Goal: Information Seeking & Learning: Learn about a topic

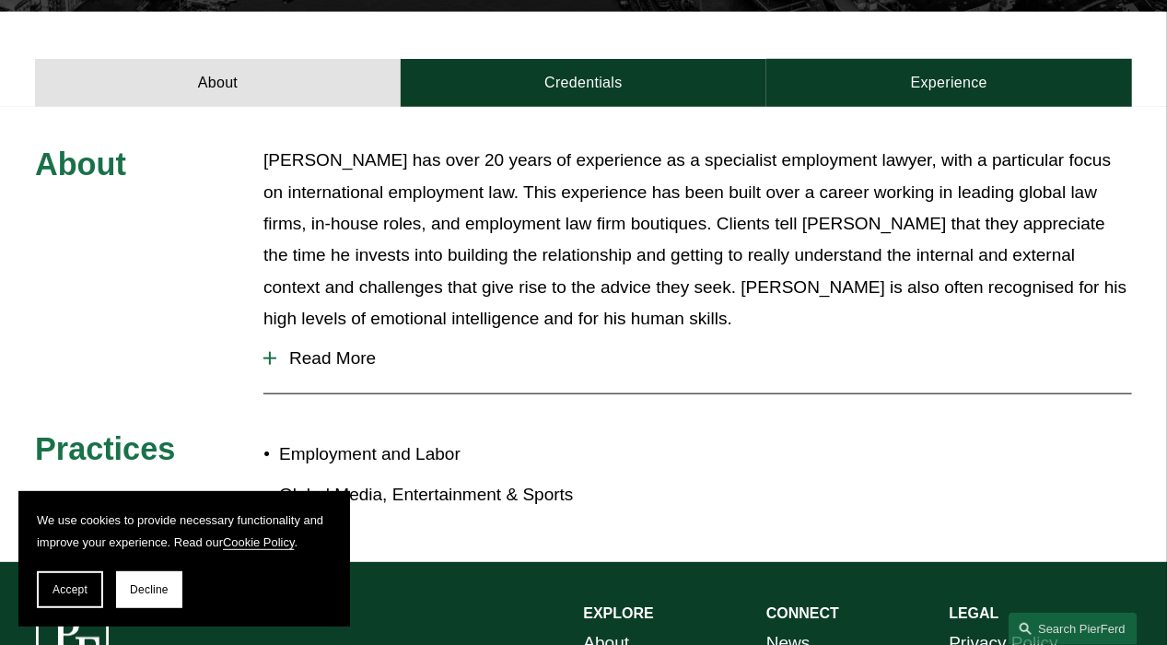
click at [140, 584] on span "Decline" at bounding box center [149, 589] width 39 height 13
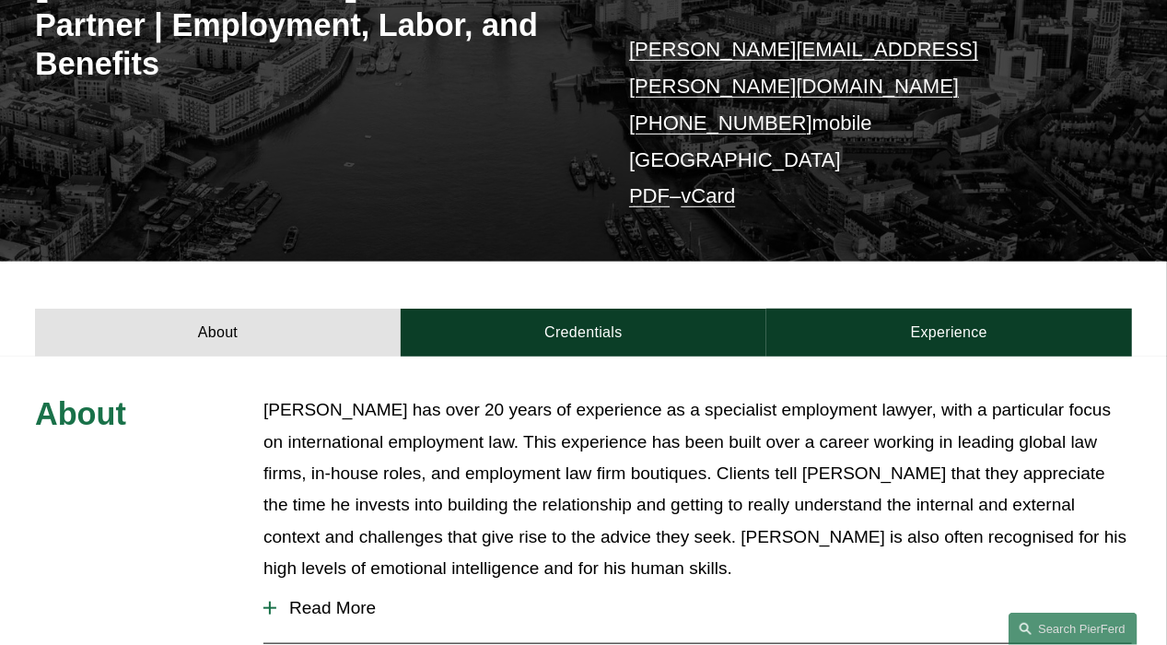
scroll to position [395, 0]
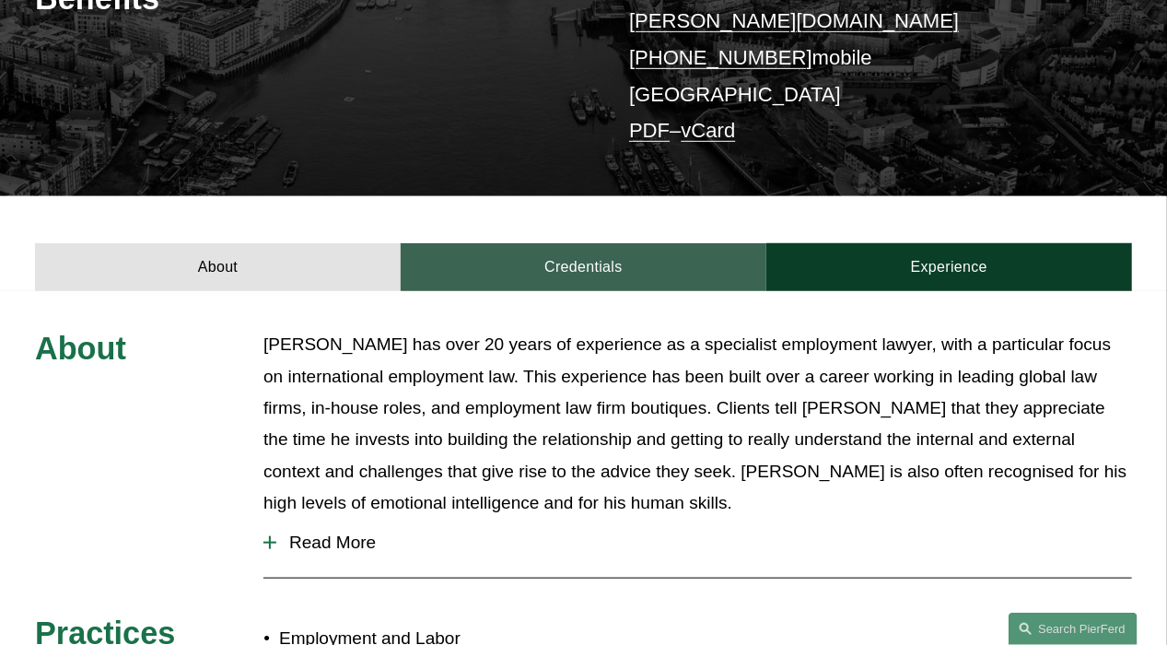
click at [528, 243] on link "Credentials" at bounding box center [584, 266] width 366 height 47
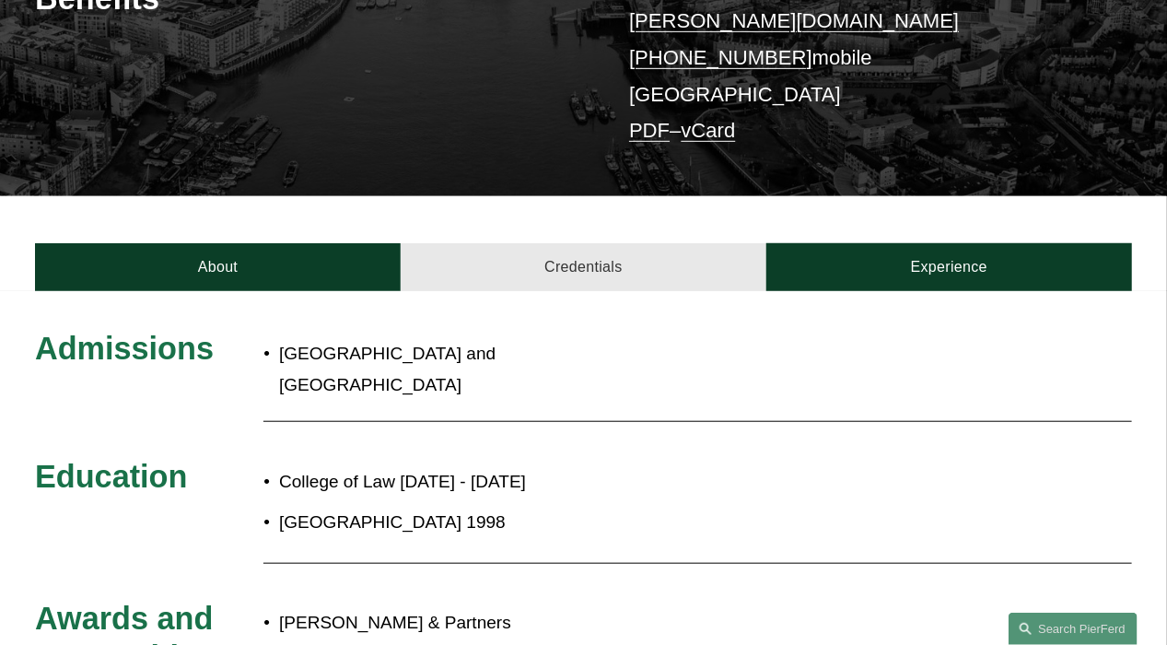
scroll to position [487, 0]
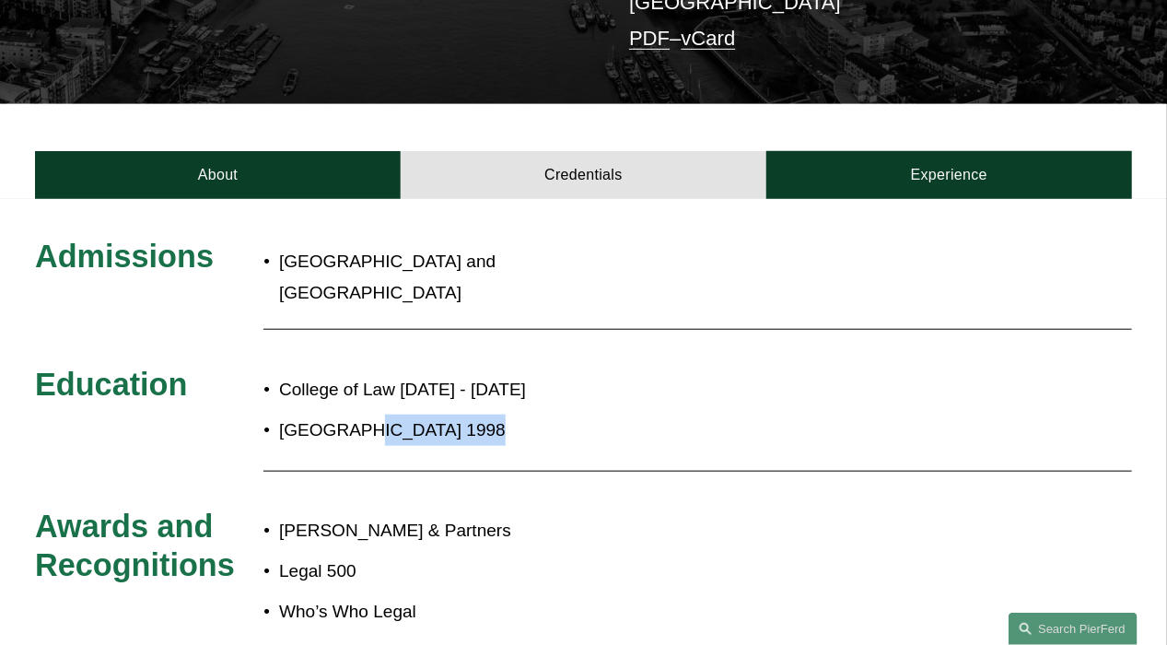
drag, startPoint x: 366, startPoint y: 367, endPoint x: 491, endPoint y: 374, distance: 125.5
click at [491, 414] on p "[GEOGRAPHIC_DATA] 1998" at bounding box center [637, 429] width 716 height 31
drag, startPoint x: 491, startPoint y: 374, endPoint x: 458, endPoint y: 429, distance: 64.4
click at [458, 429] on div "Admissions [GEOGRAPHIC_DATA] and [GEOGRAPHIC_DATA] Education College of Law [DA…" at bounding box center [583, 436] width 1167 height 399
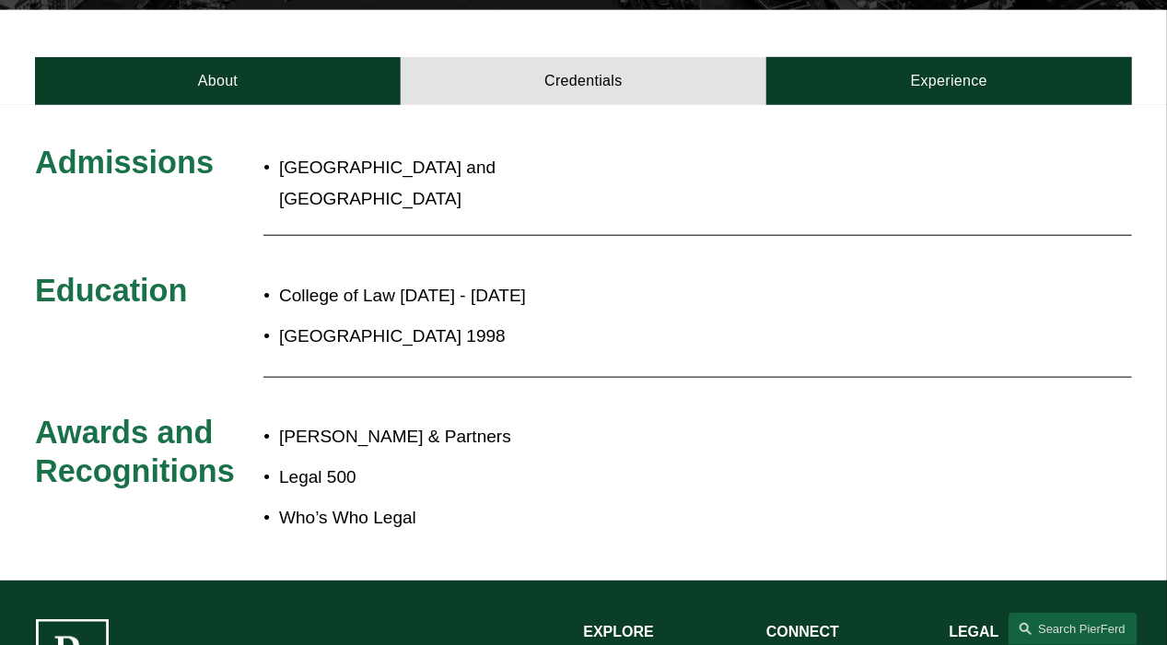
scroll to position [476, 0]
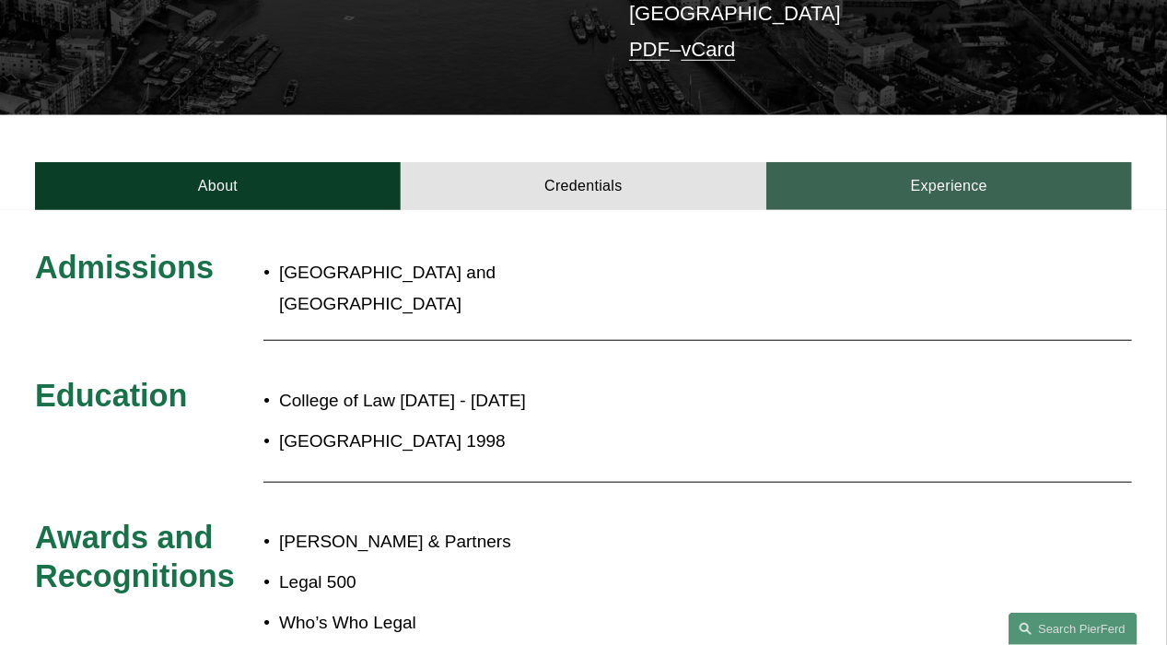
click at [850, 162] on link "Experience" at bounding box center [949, 185] width 366 height 47
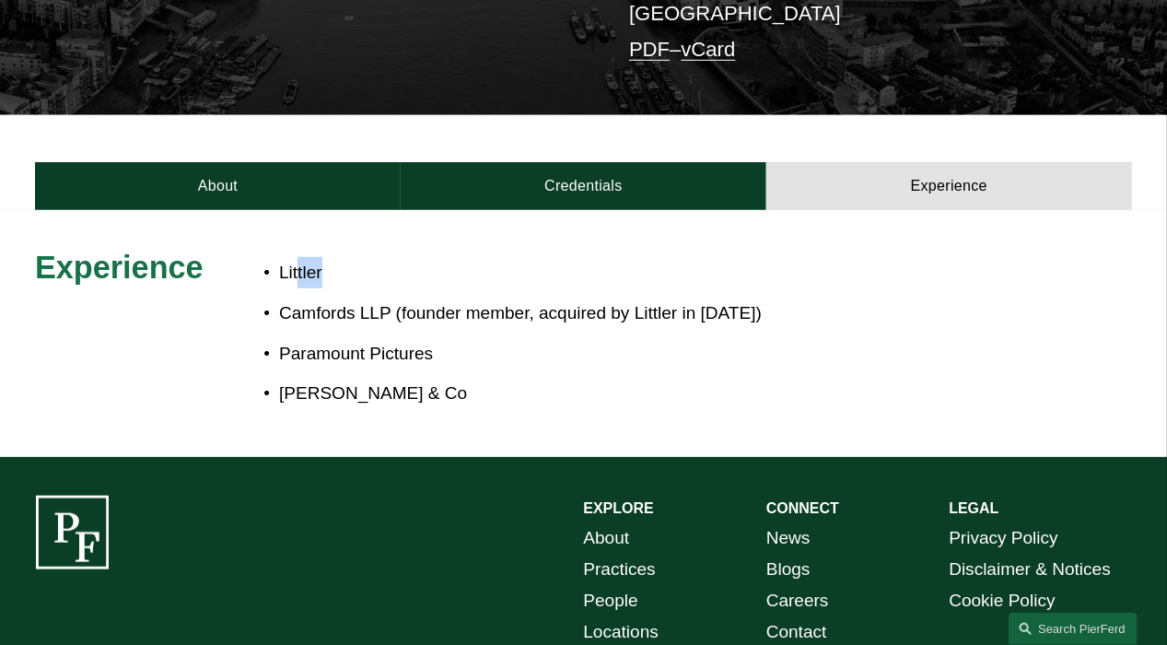
drag, startPoint x: 299, startPoint y: 238, endPoint x: 337, endPoint y: 238, distance: 37.8
click at [337, 257] on p "Littler" at bounding box center [637, 272] width 716 height 31
click at [357, 257] on p "Littler" at bounding box center [637, 272] width 716 height 31
drag, startPoint x: 299, startPoint y: 282, endPoint x: 381, endPoint y: 282, distance: 82.0
click at [381, 297] on p "Camfords LLP (founder member, acquired by Littler in [DATE])" at bounding box center [637, 312] width 716 height 31
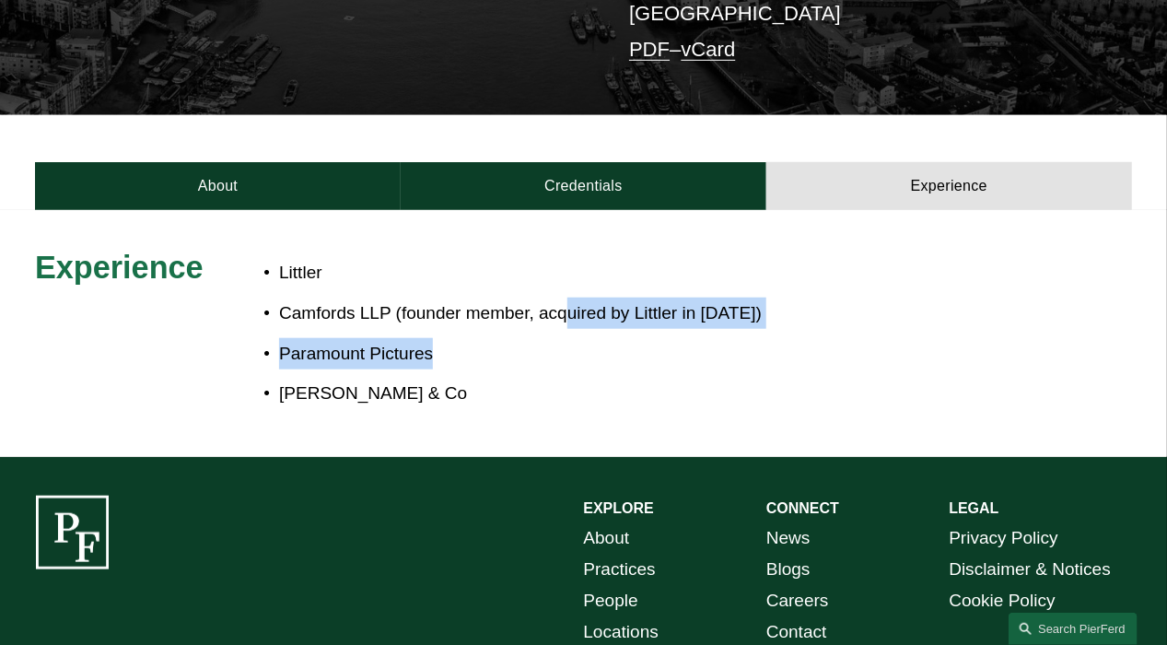
drag, startPoint x: 381, startPoint y: 282, endPoint x: 741, endPoint y: 297, distance: 359.5
click at [741, 297] on ul "Littler Camfords LLP (founder member, acquired by Littler in [DATE]) Paramount …" at bounding box center [628, 333] width 731 height 153
click at [733, 301] on ul "Littler Camfords LLP (founder member, acquired by Littler in [DATE]) Paramount …" at bounding box center [628, 333] width 731 height 153
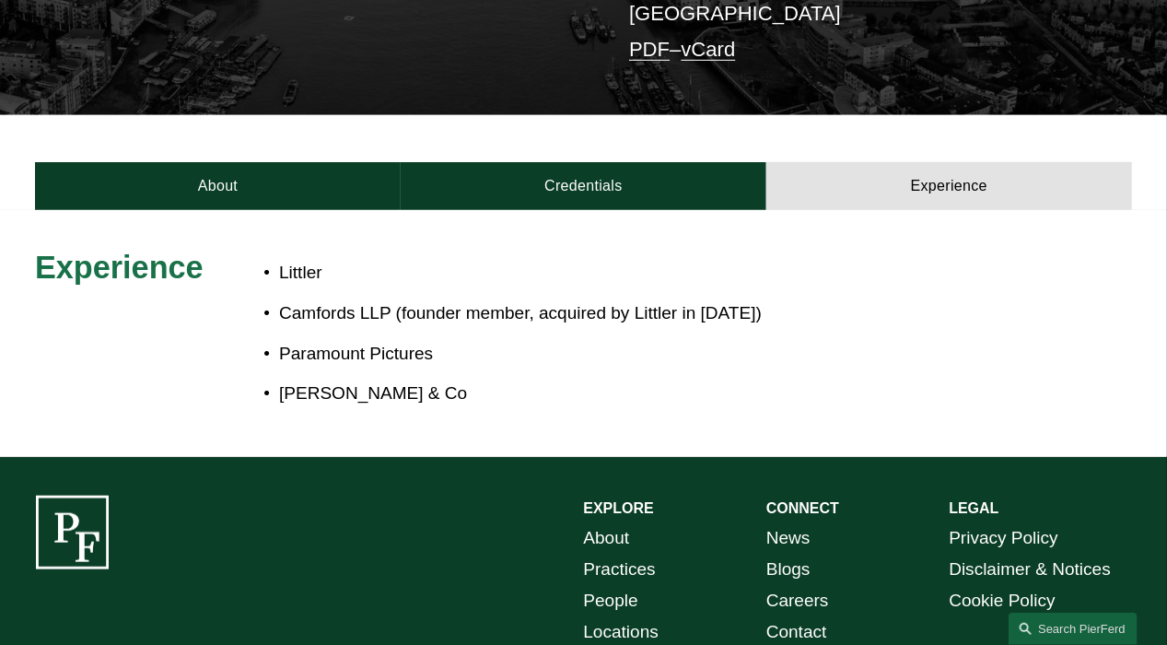
click at [381, 257] on p "Littler" at bounding box center [637, 272] width 716 height 31
drag, startPoint x: 347, startPoint y: 248, endPoint x: 287, endPoint y: 252, distance: 60.0
click at [287, 257] on p "Littler" at bounding box center [637, 272] width 716 height 31
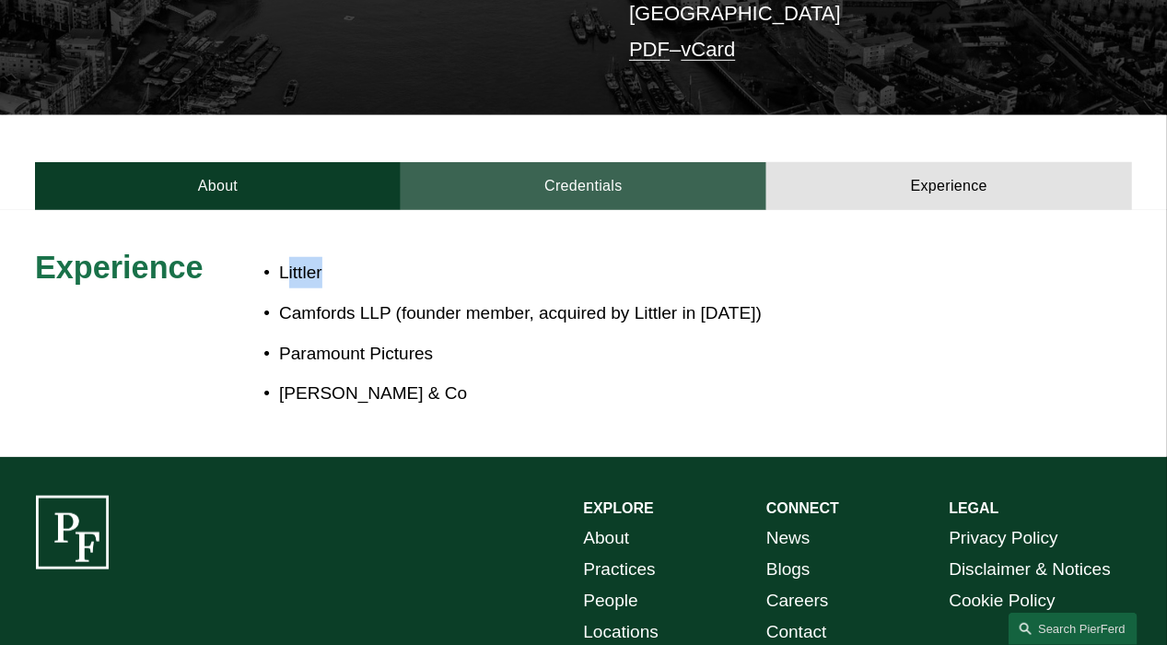
click at [558, 171] on link "Credentials" at bounding box center [584, 185] width 366 height 47
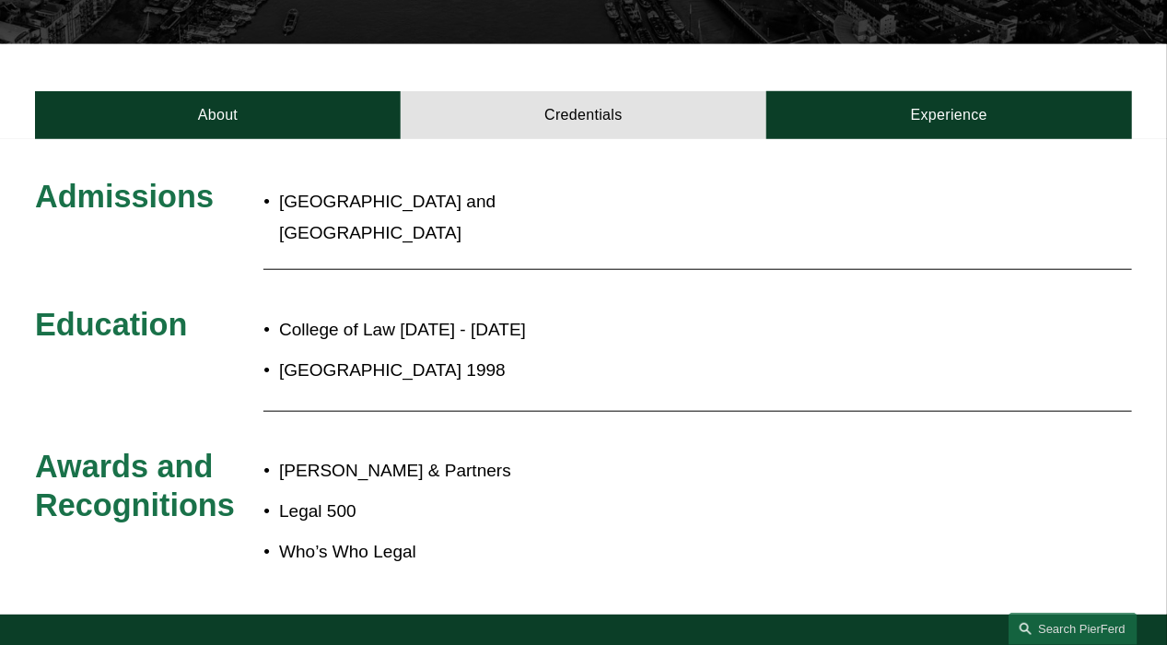
scroll to position [568, 0]
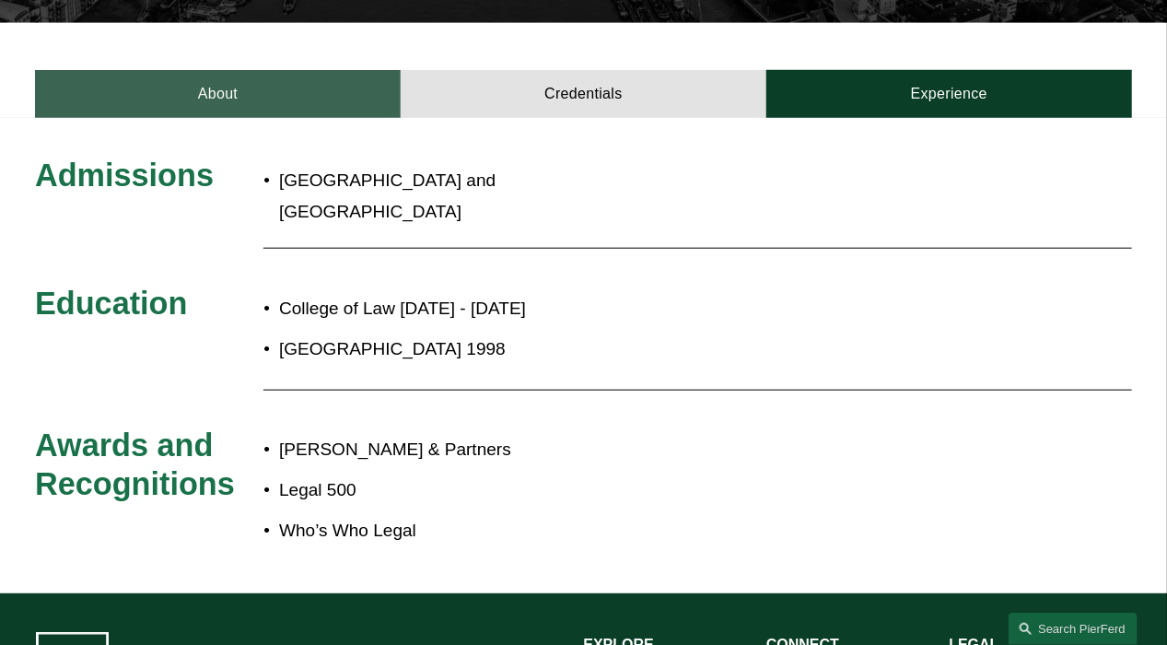
click at [233, 70] on link "About" at bounding box center [218, 93] width 366 height 47
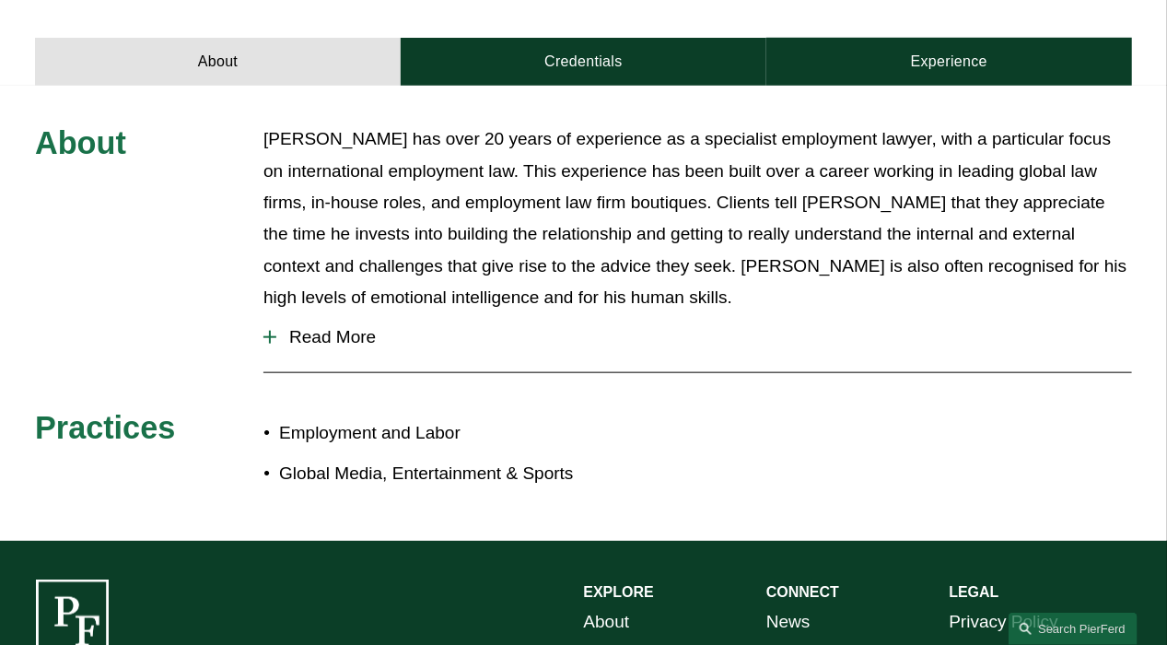
scroll to position [476, 0]
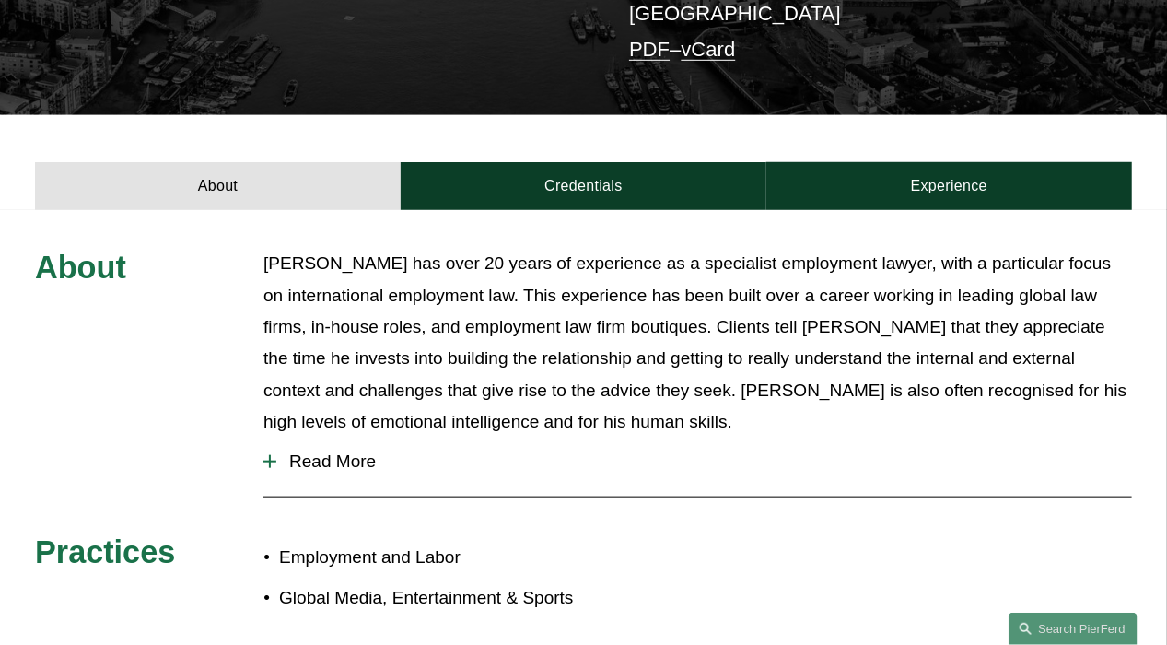
click at [292, 444] on button "Read More" at bounding box center [697, 461] width 869 height 48
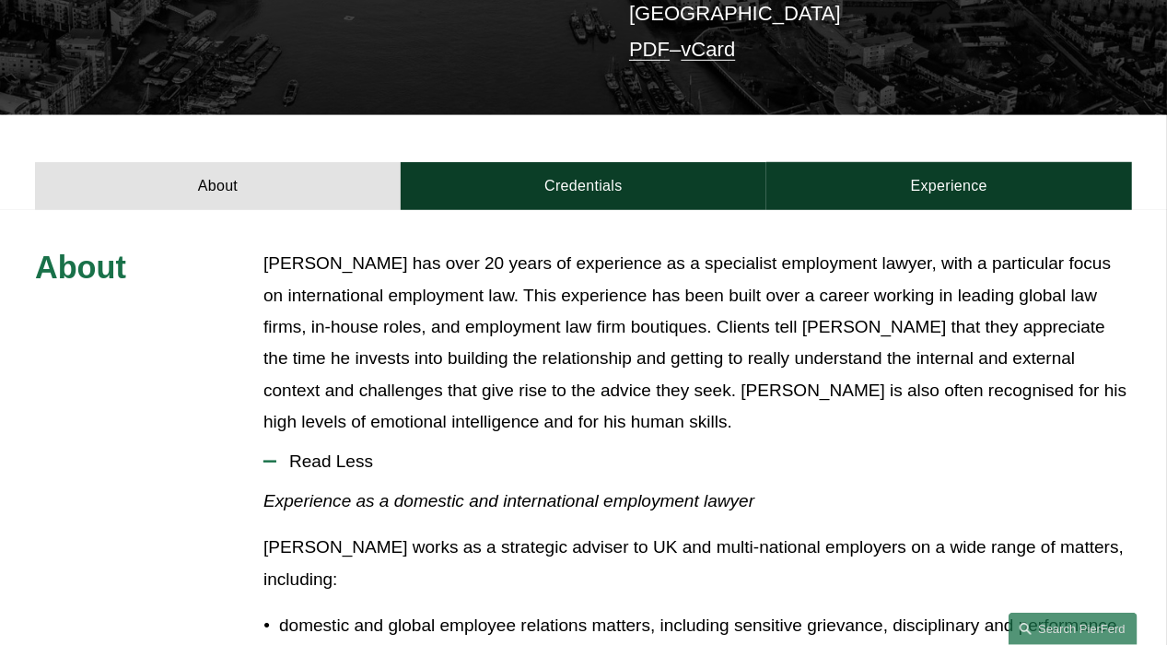
click at [292, 444] on button "Read Less" at bounding box center [697, 461] width 869 height 48
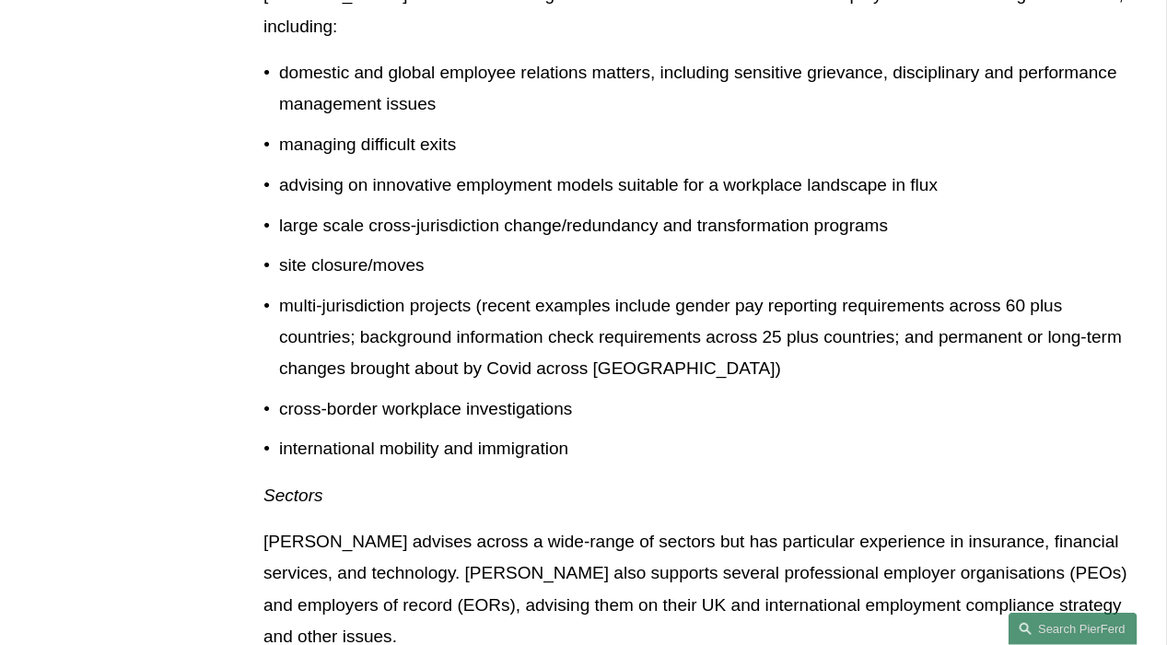
scroll to position [1489, 0]
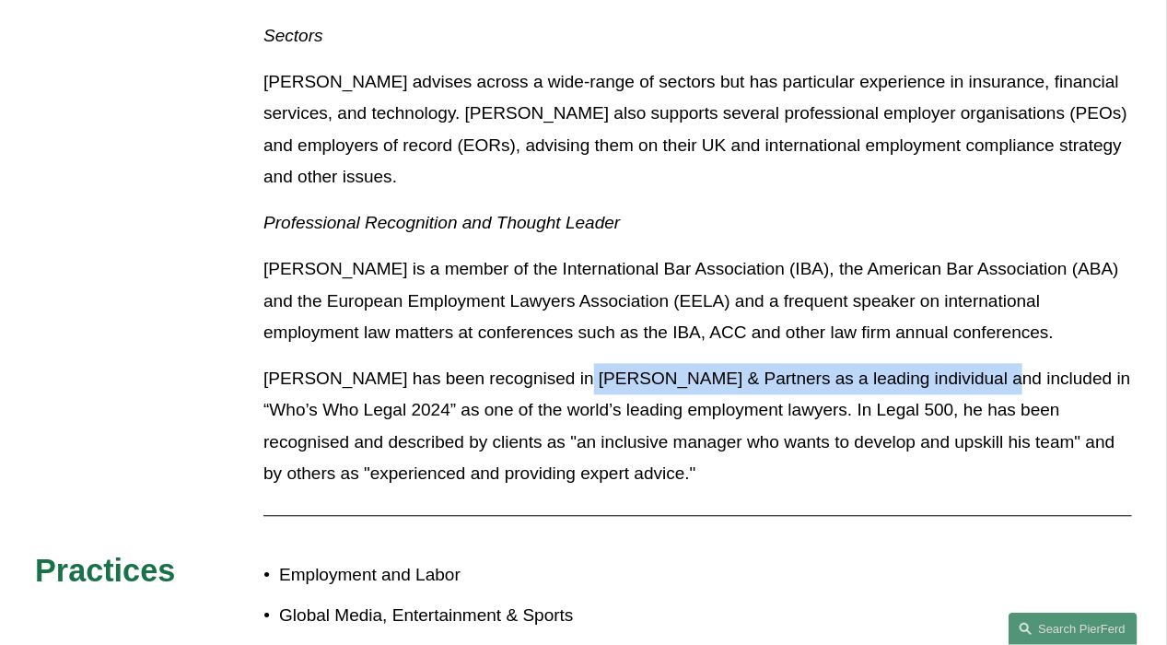
drag, startPoint x: 581, startPoint y: 296, endPoint x: 964, endPoint y: 300, distance: 383.2
click at [964, 363] on p "[PERSON_NAME] has been recognised in [PERSON_NAME] & Partners as a leading indi…" at bounding box center [697, 426] width 869 height 126
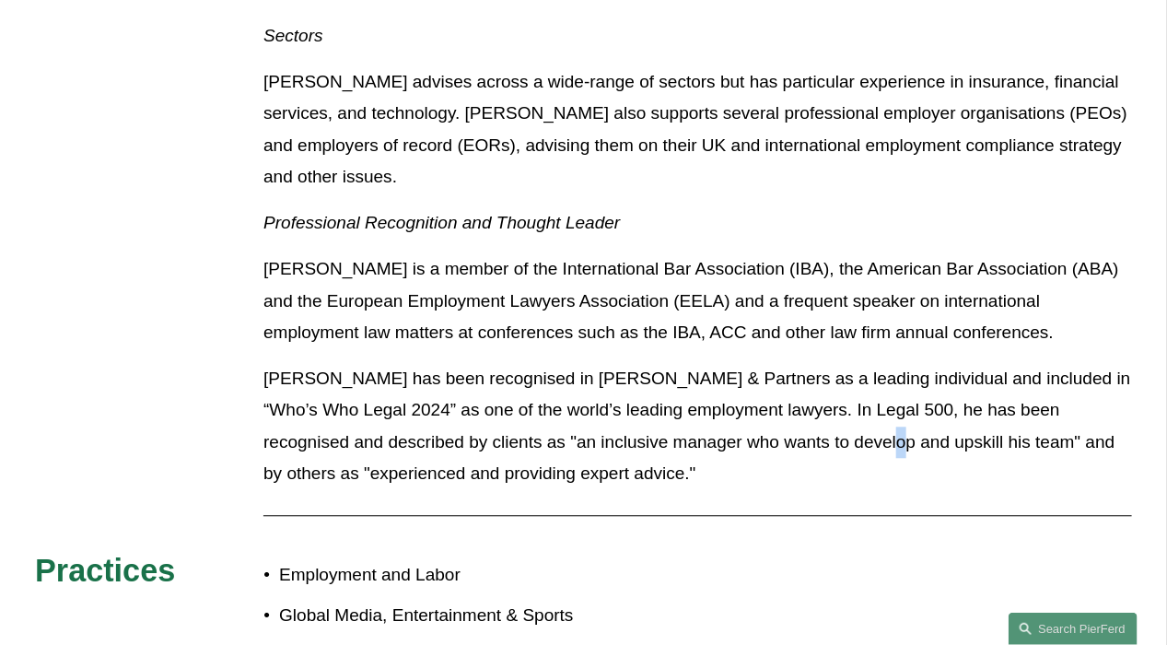
drag, startPoint x: 964, startPoint y: 300, endPoint x: 871, endPoint y: 347, distance: 104.2
click at [871, 363] on p "[PERSON_NAME] has been recognised in [PERSON_NAME] & Partners as a leading indi…" at bounding box center [697, 426] width 869 height 126
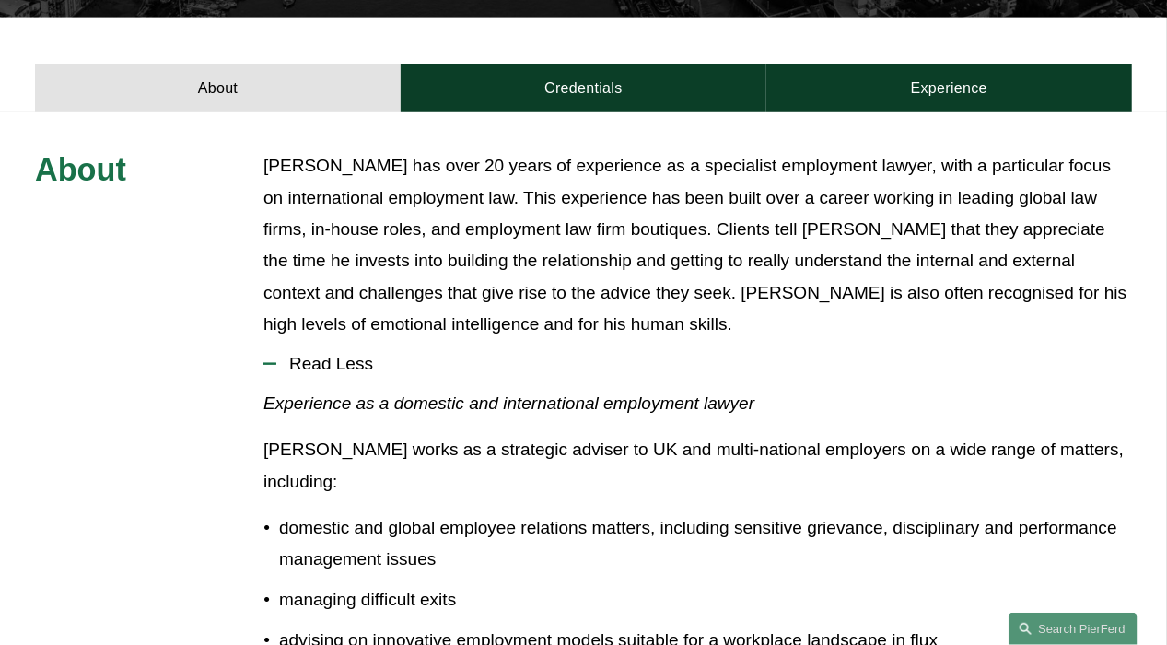
scroll to position [476, 0]
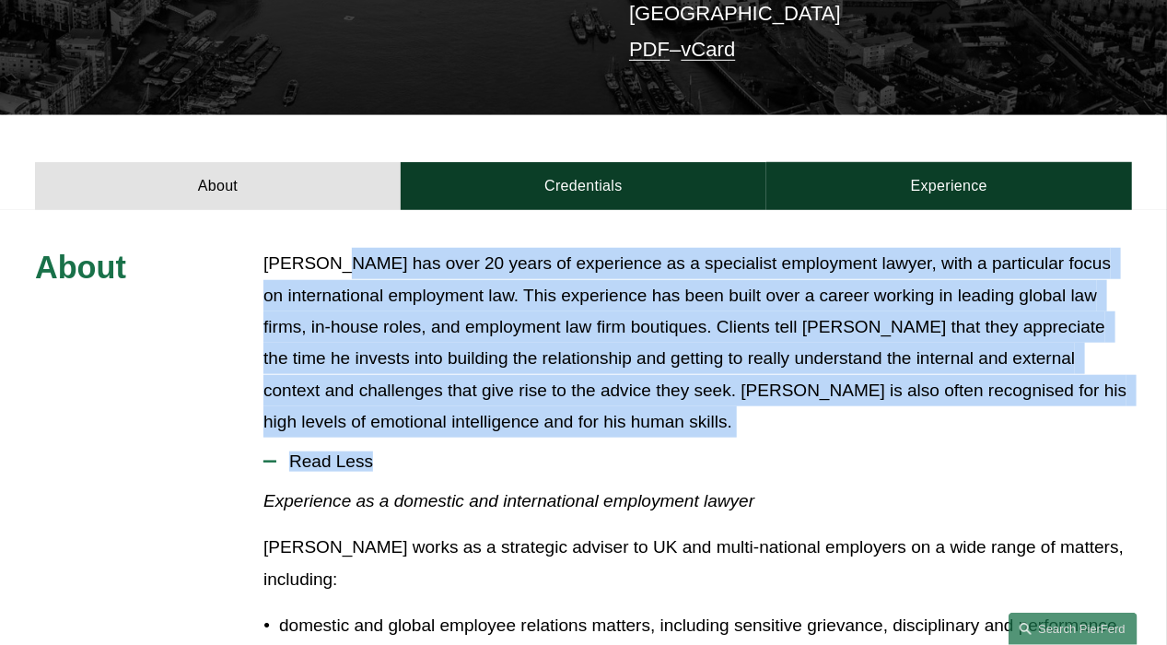
drag, startPoint x: 328, startPoint y: 226, endPoint x: 675, endPoint y: 423, distance: 399.3
drag, startPoint x: 675, startPoint y: 423, endPoint x: 895, endPoint y: 436, distance: 220.5
click at [893, 451] on span "Read Less" at bounding box center [704, 461] width 856 height 20
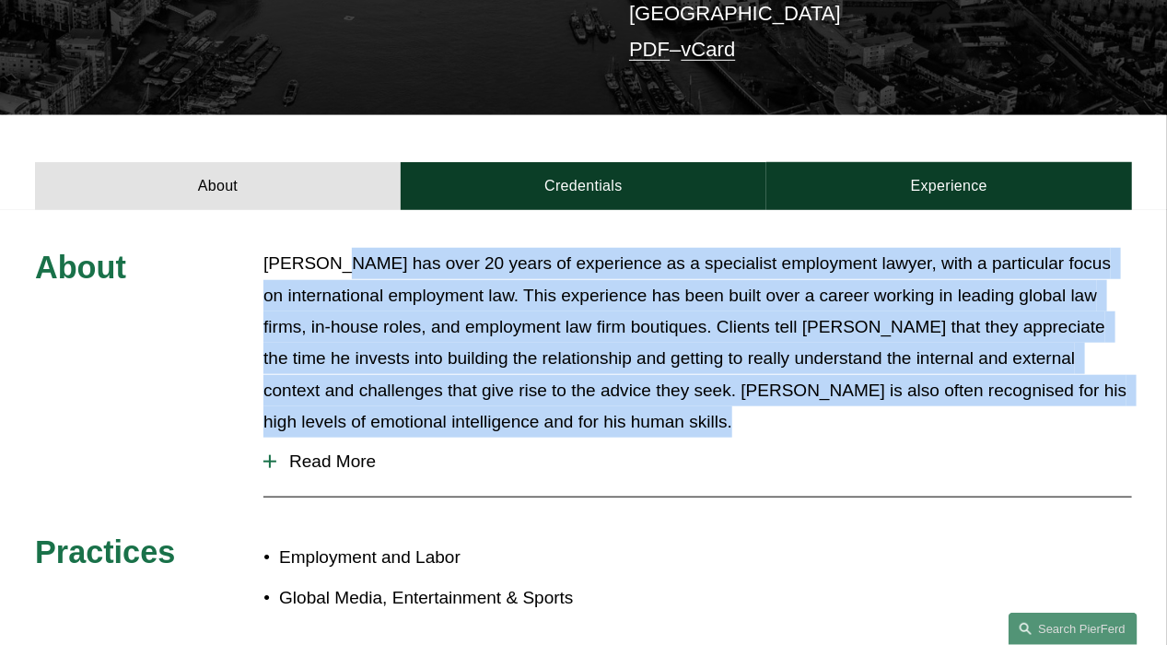
click at [901, 451] on span "Read More" at bounding box center [704, 461] width 856 height 20
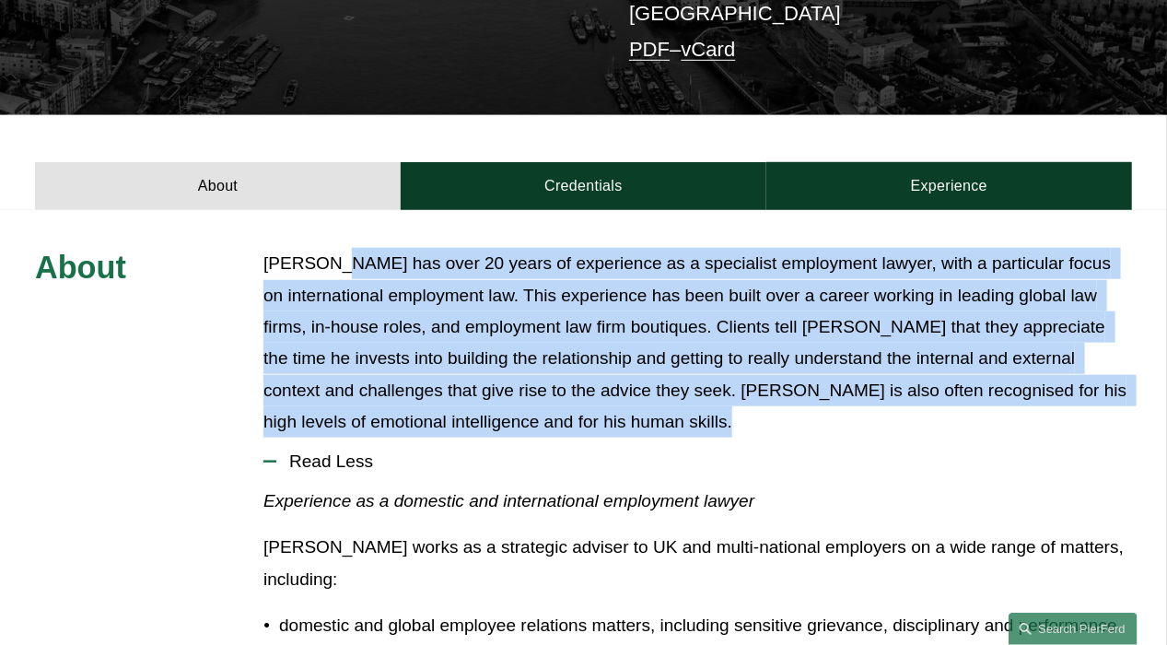
click at [900, 451] on span "Read Less" at bounding box center [704, 461] width 856 height 20
click at [846, 451] on span "Read Less" at bounding box center [704, 461] width 856 height 20
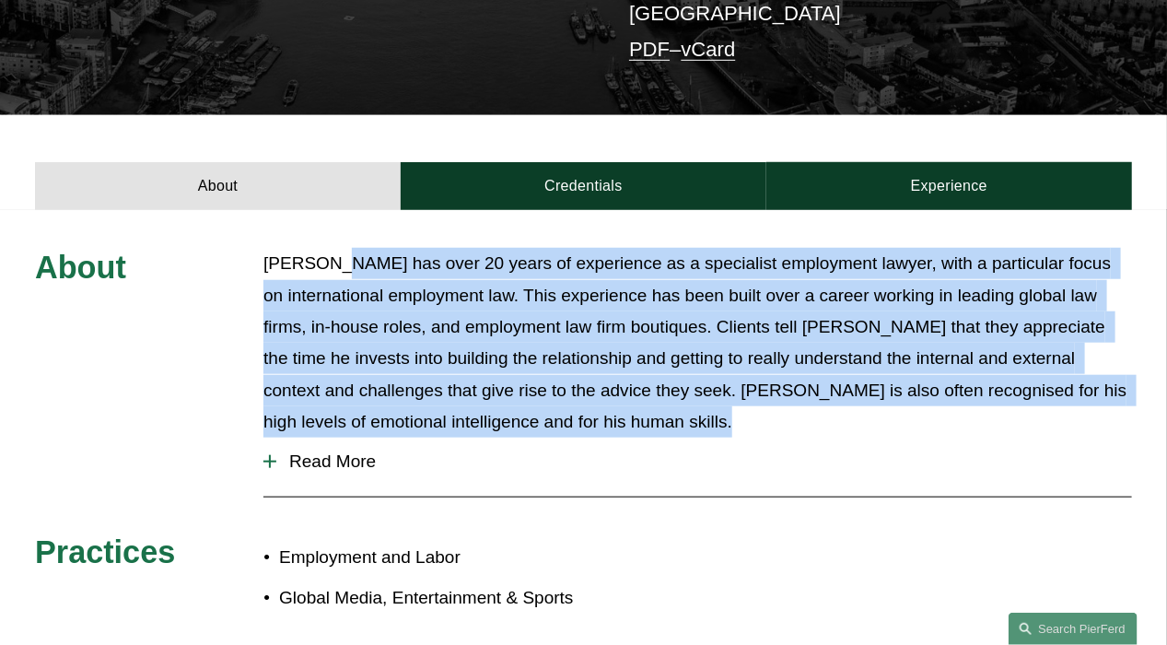
click at [822, 437] on button "Read More" at bounding box center [697, 461] width 869 height 48
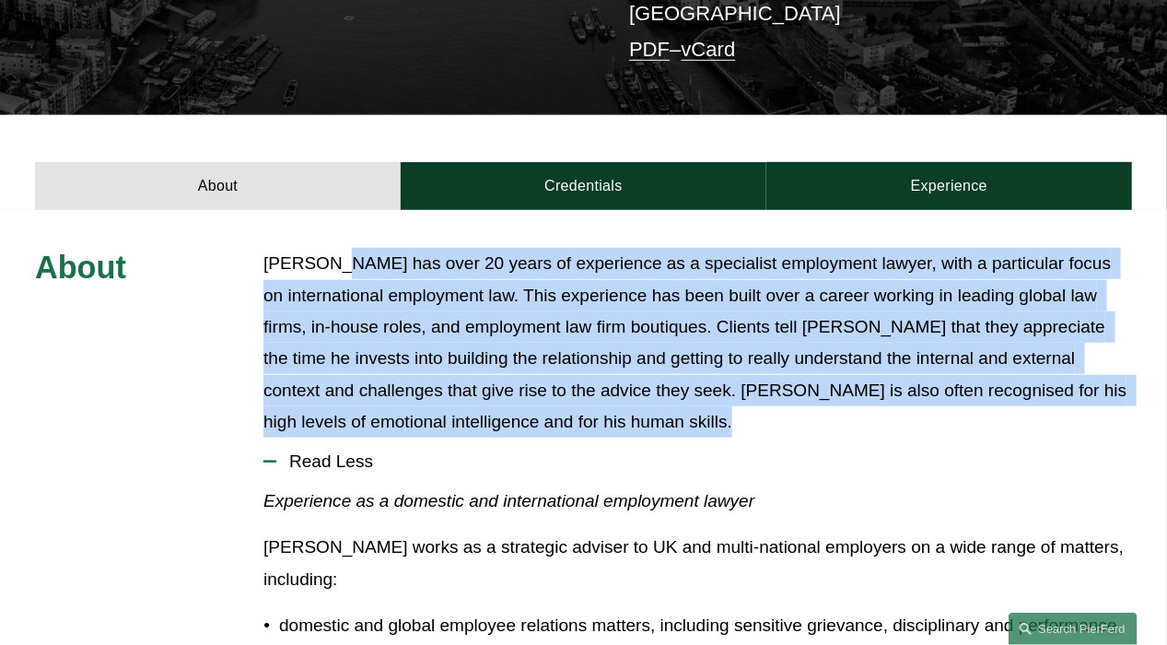
click at [529, 344] on p "[PERSON_NAME] has over 20 years of experience as a specialist employment lawyer…" at bounding box center [697, 343] width 869 height 190
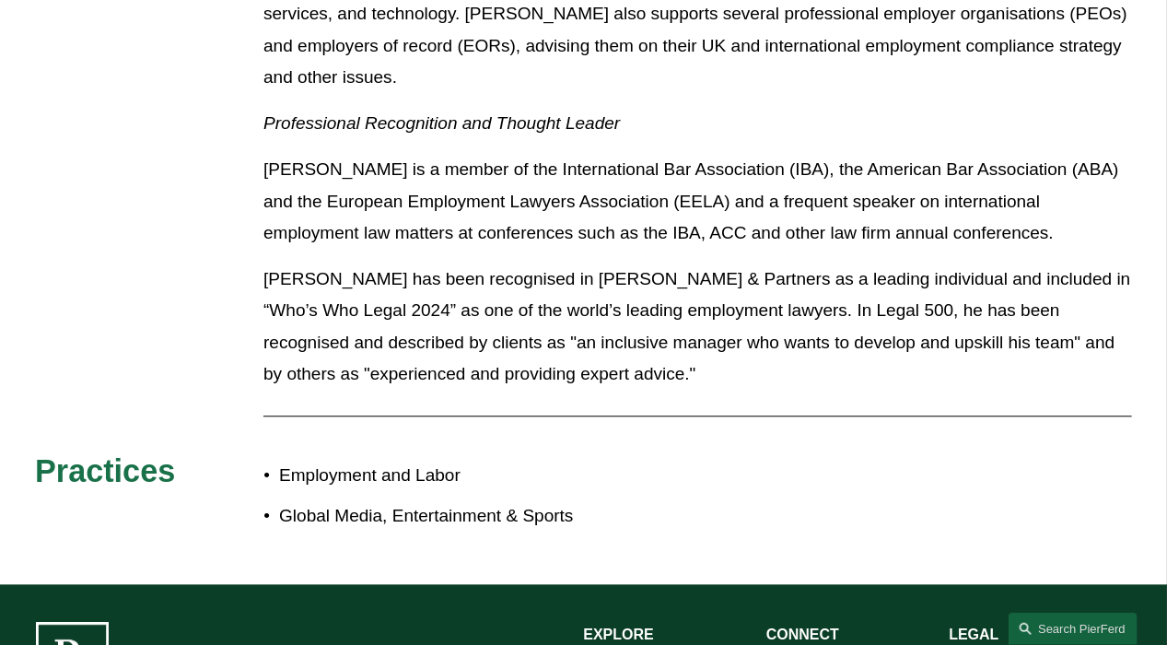
scroll to position [1674, 0]
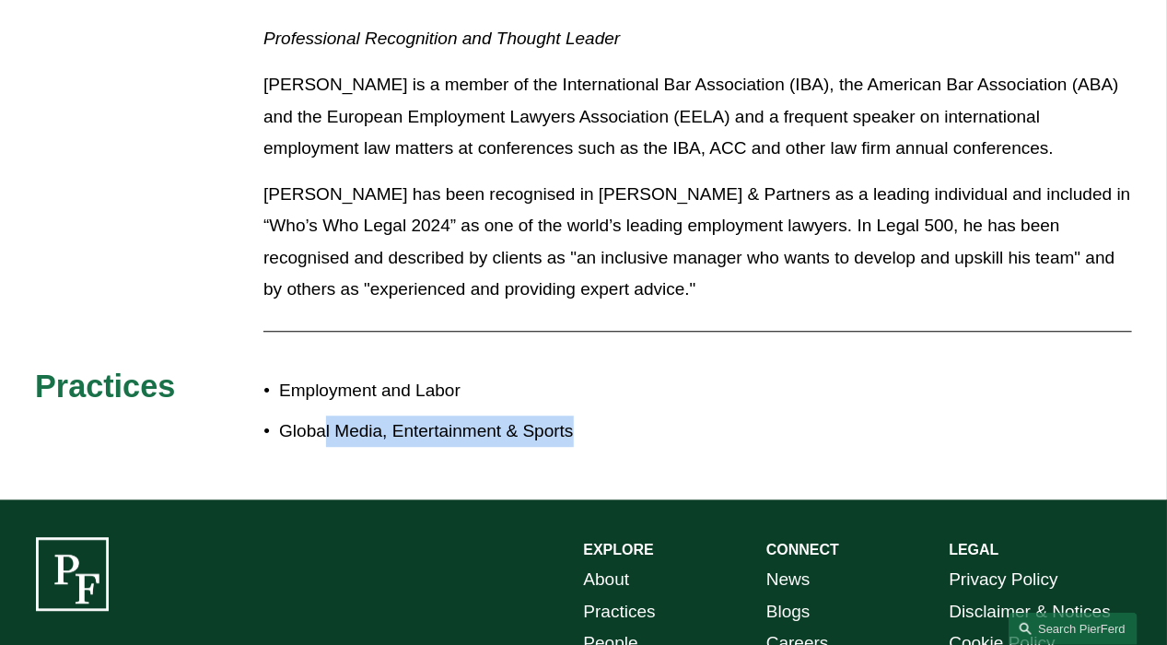
drag, startPoint x: 321, startPoint y: 322, endPoint x: 577, endPoint y: 358, distance: 257.6
click at [577, 367] on div "Employment and Labor Global Media, Entertainment & Sports" at bounding box center [423, 411] width 320 height 89
drag, startPoint x: 577, startPoint y: 358, endPoint x: 641, endPoint y: 344, distance: 65.9
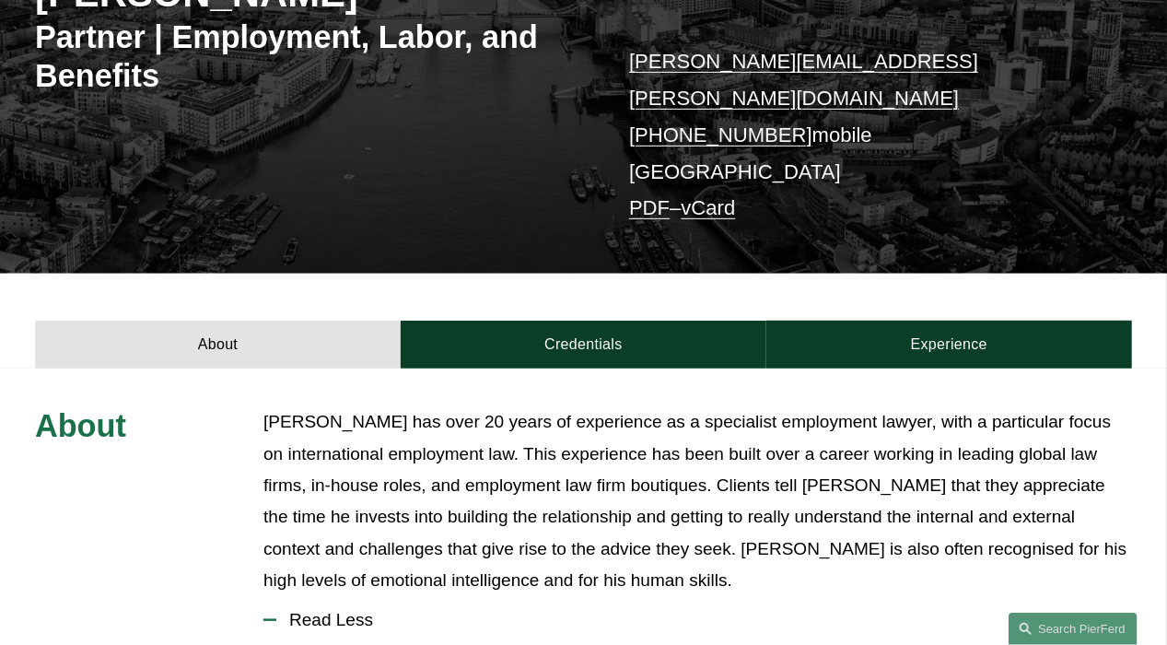
scroll to position [108, 0]
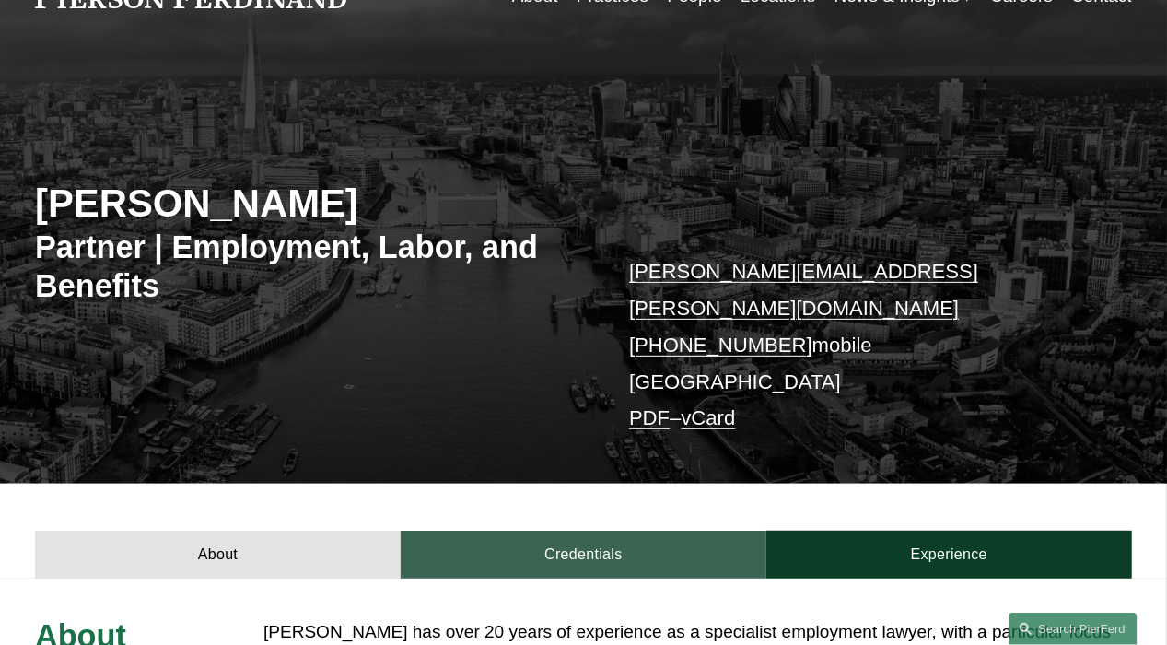
click at [591, 531] on link "Credentials" at bounding box center [584, 554] width 366 height 47
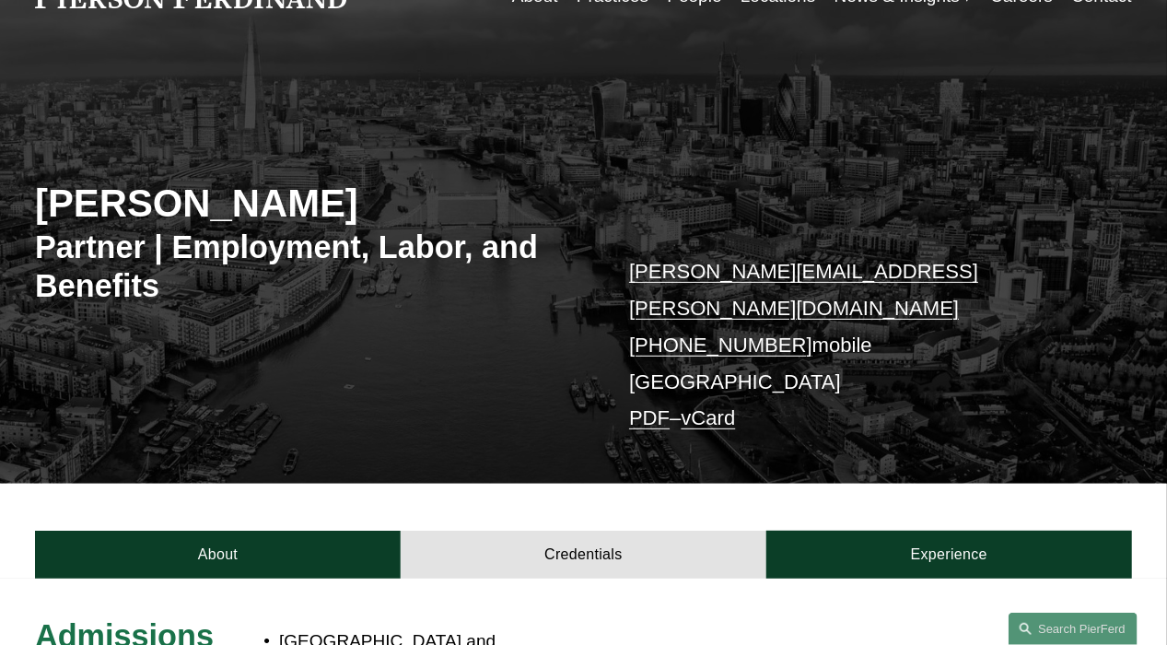
click at [643, 406] on link "PDF" at bounding box center [649, 417] width 41 height 23
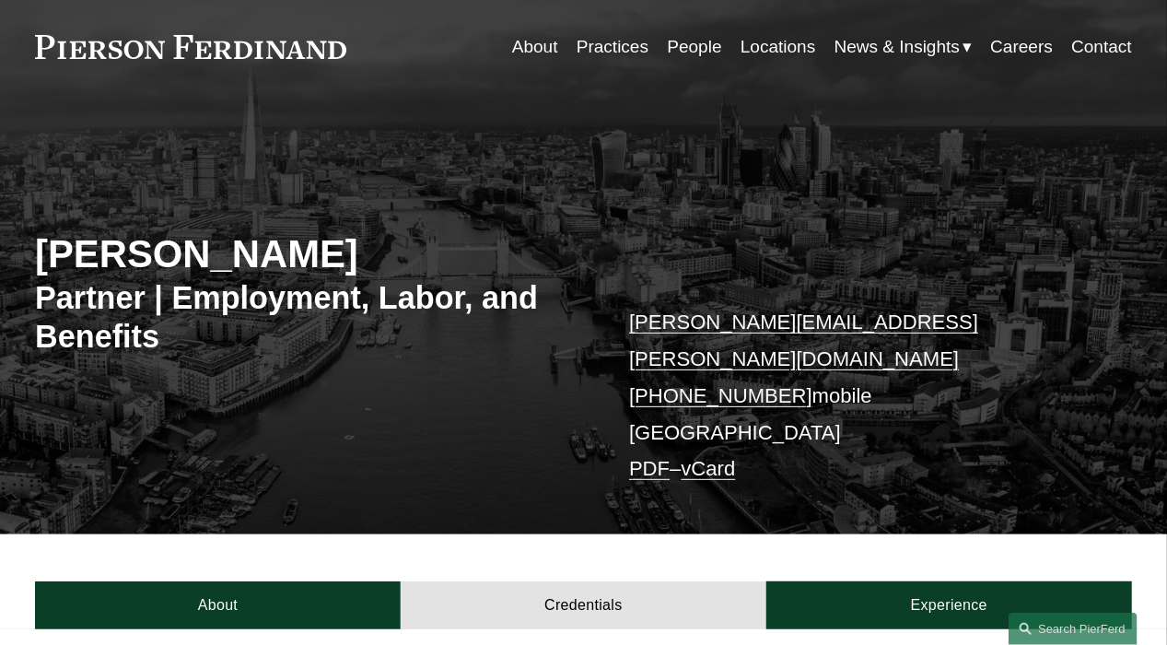
scroll to position [0, 0]
